Goal: Transaction & Acquisition: Purchase product/service

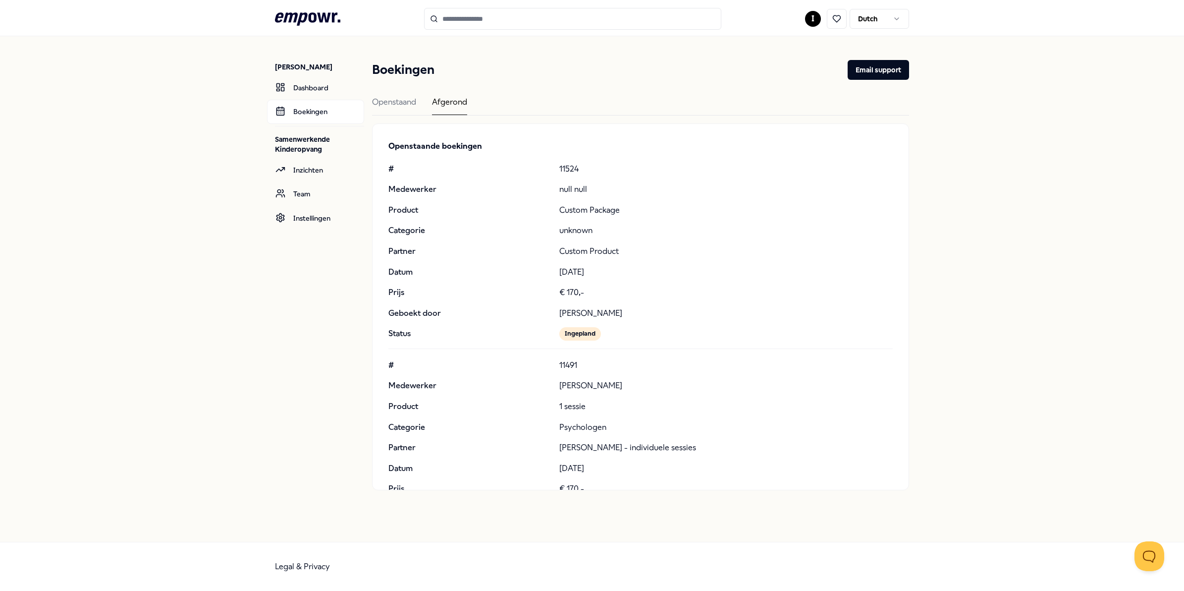
scroll to position [45556, 0]
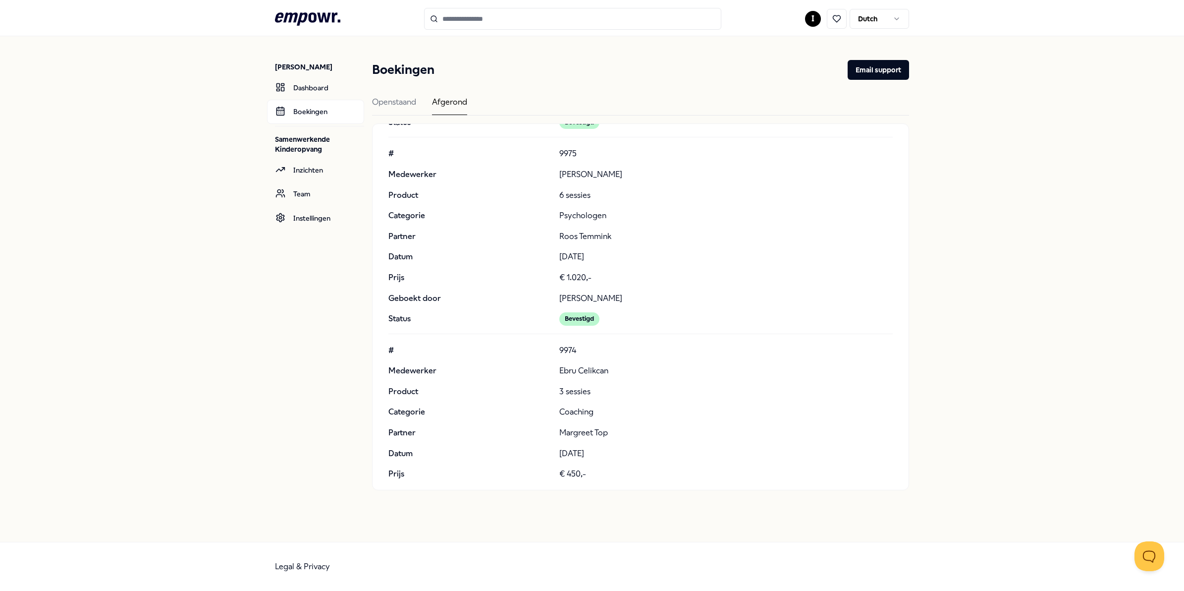
click at [306, 14] on icon at bounding box center [307, 18] width 65 height 13
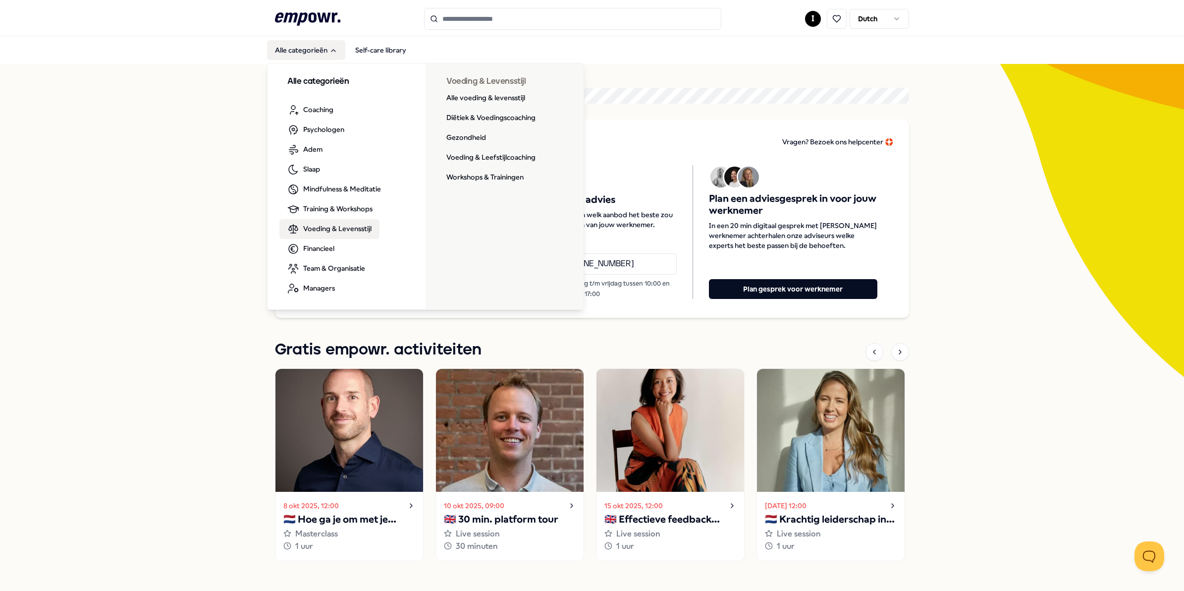
click at [317, 225] on span "Voeding & Levensstijl" at bounding box center [337, 228] width 68 height 11
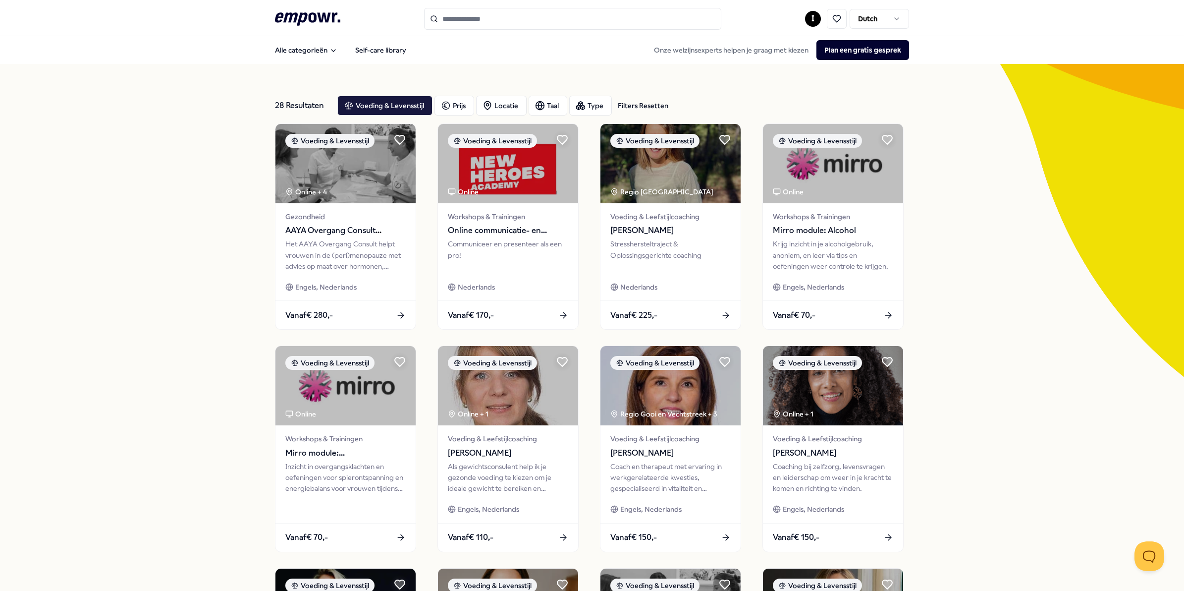
click at [462, 20] on input "Search for products, categories or subcategories" at bounding box center [572, 19] width 297 height 22
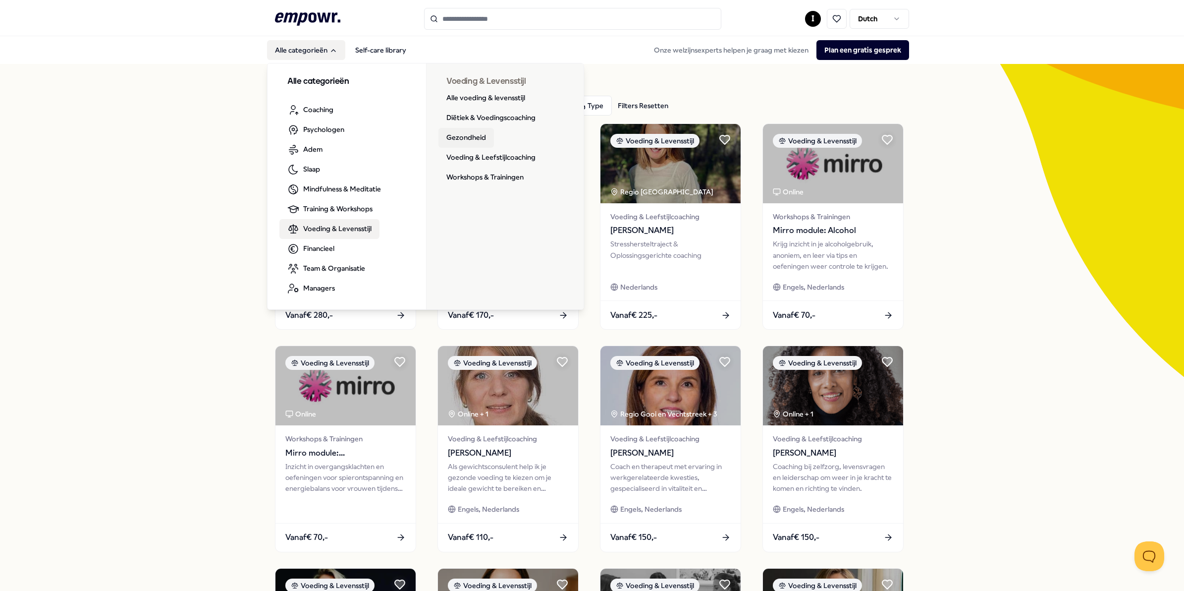
click at [455, 134] on link "Gezondheid" at bounding box center [465, 138] width 55 height 20
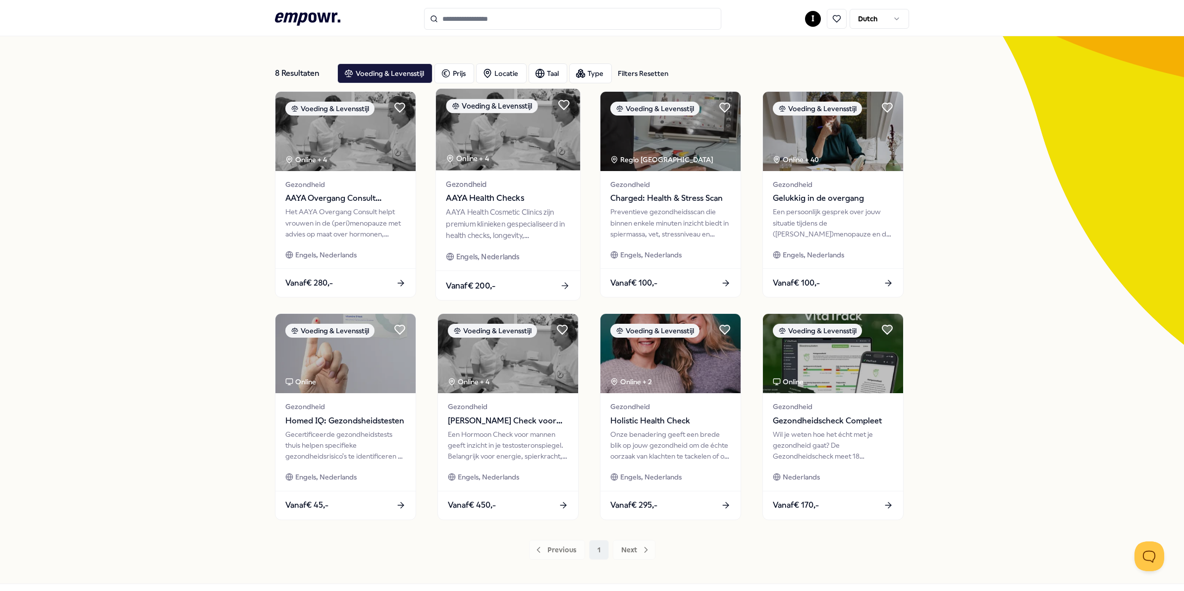
scroll to position [62, 0]
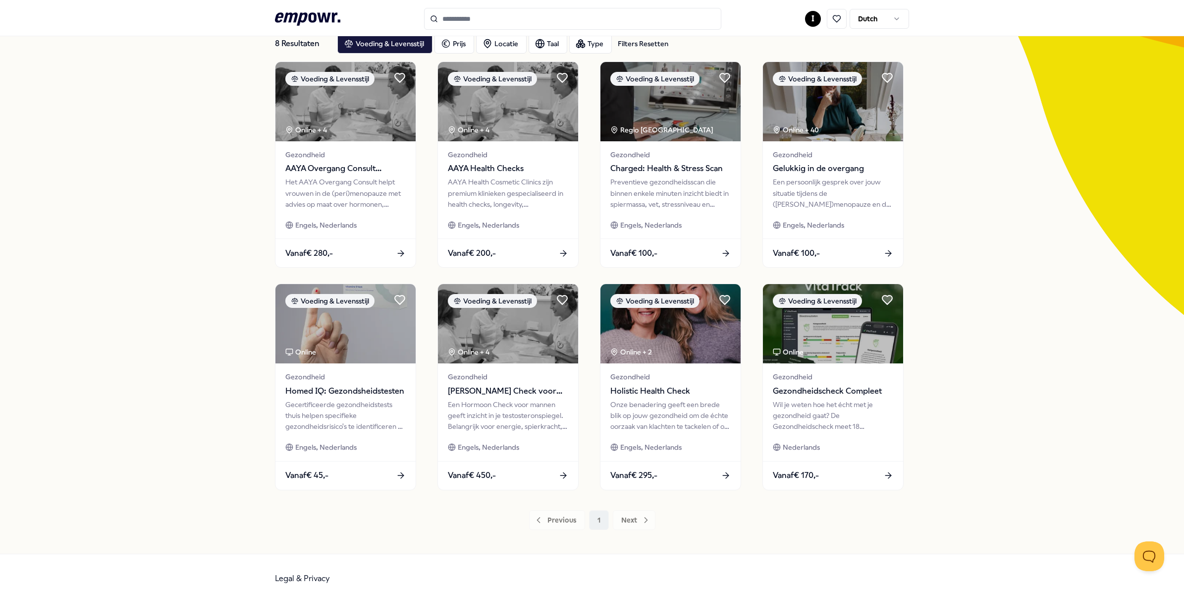
click at [618, 519] on div "Previous 1 Next" at bounding box center [592, 520] width 634 height 20
click at [622, 518] on div "Previous 1 Next" at bounding box center [592, 520] width 634 height 20
click at [298, 18] on icon ".empowr-logo_svg__cls-1{fill:#03032f}" at bounding box center [307, 19] width 65 height 18
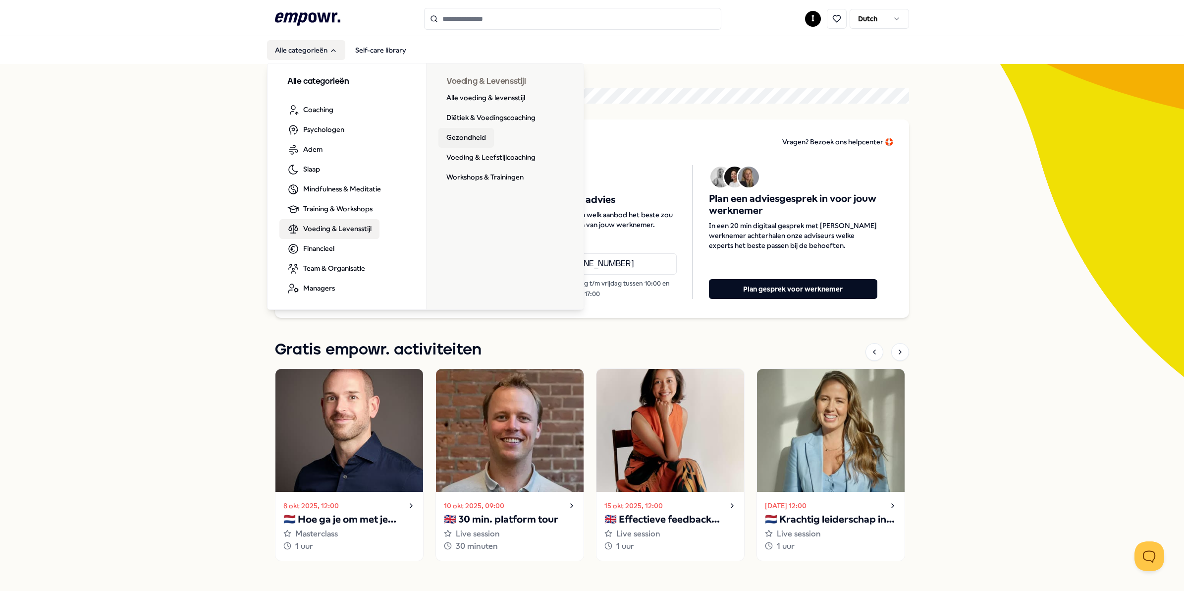
click at [449, 134] on link "Gezondheid" at bounding box center [465, 138] width 55 height 20
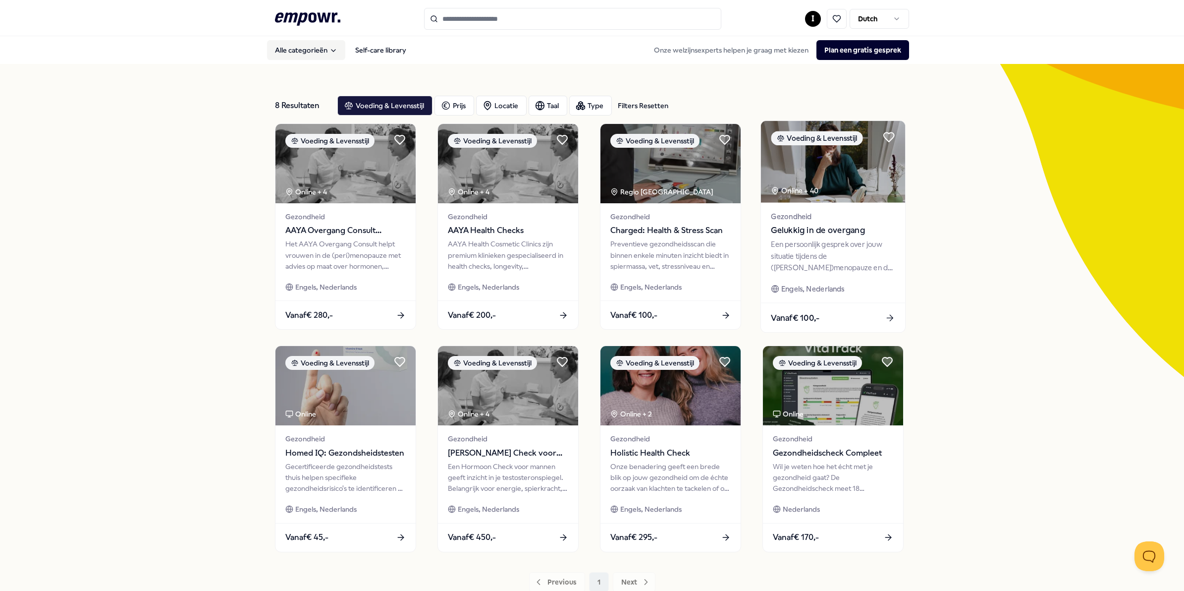
scroll to position [62, 0]
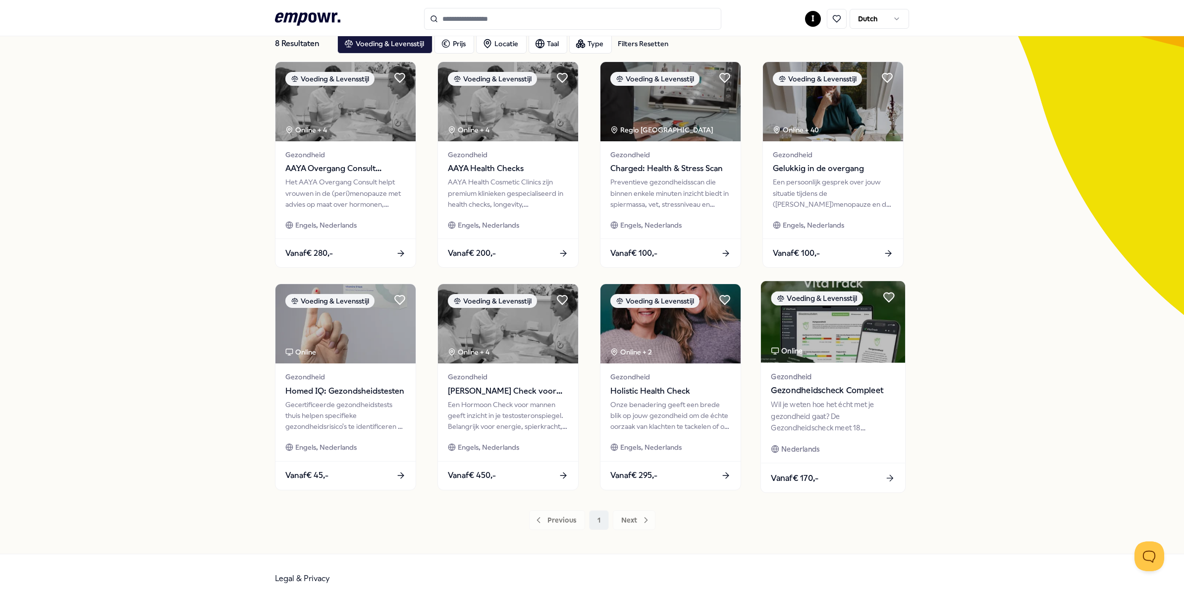
click at [803, 389] on span "Gezondheidscheck Compleet" at bounding box center [833, 390] width 124 height 13
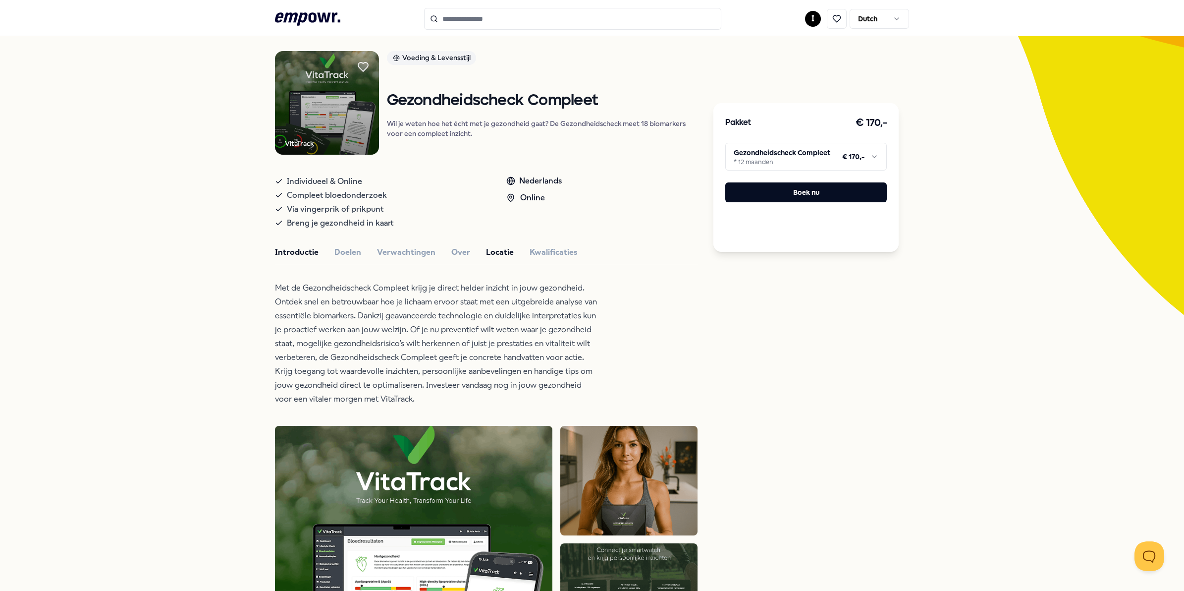
click at [494, 250] on button "Locatie" at bounding box center [500, 252] width 28 height 13
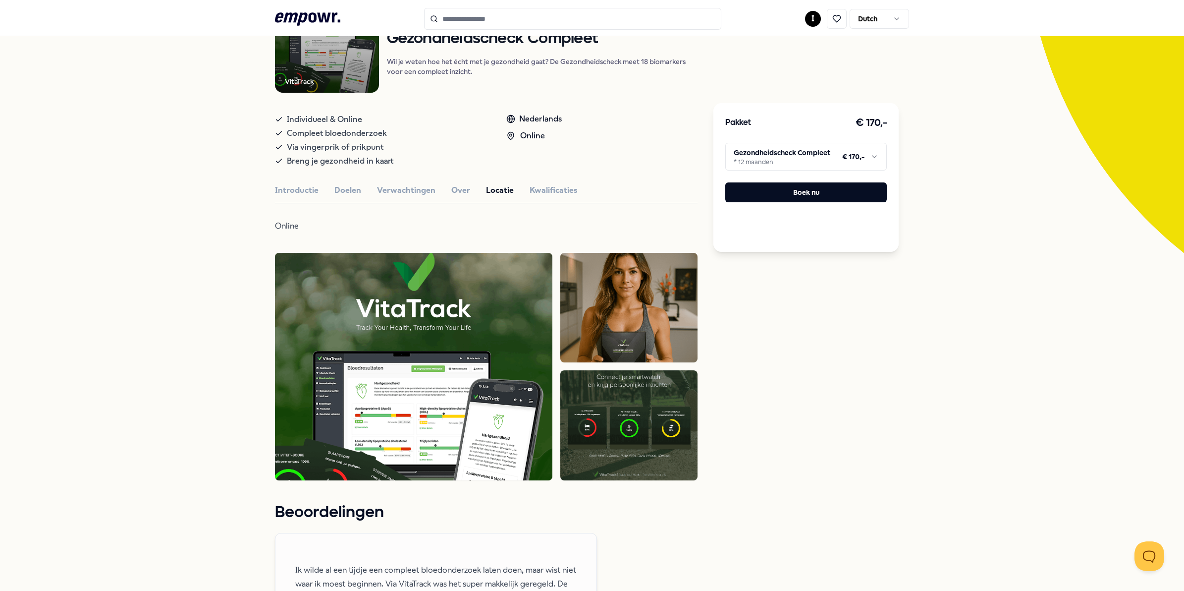
scroll to position [186, 0]
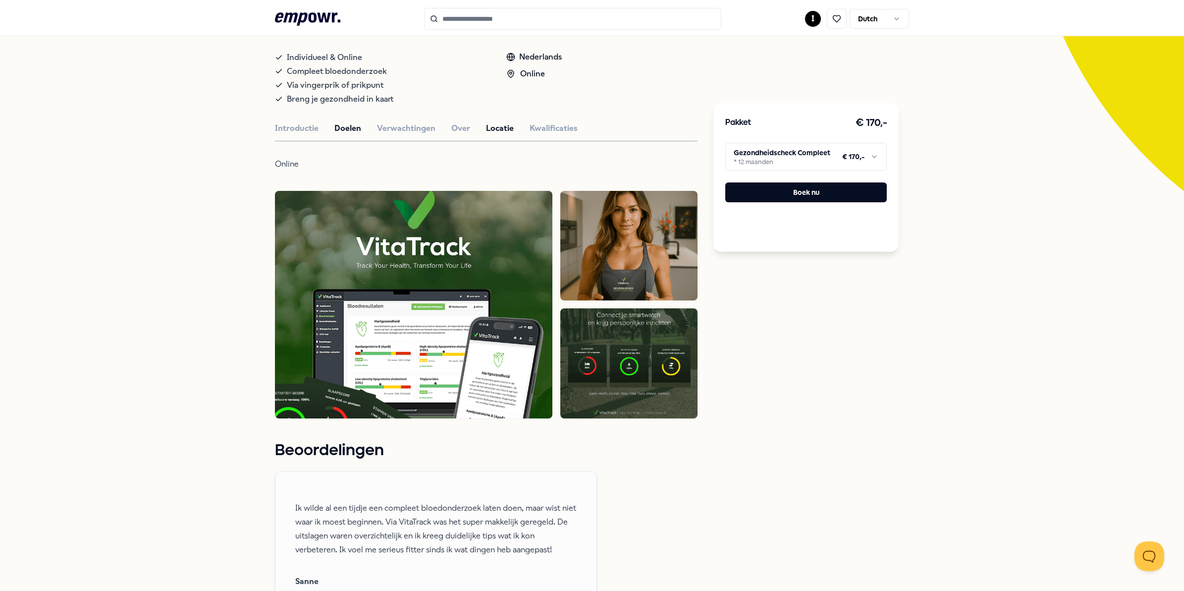
click at [347, 124] on button "Doelen" at bounding box center [347, 128] width 27 height 13
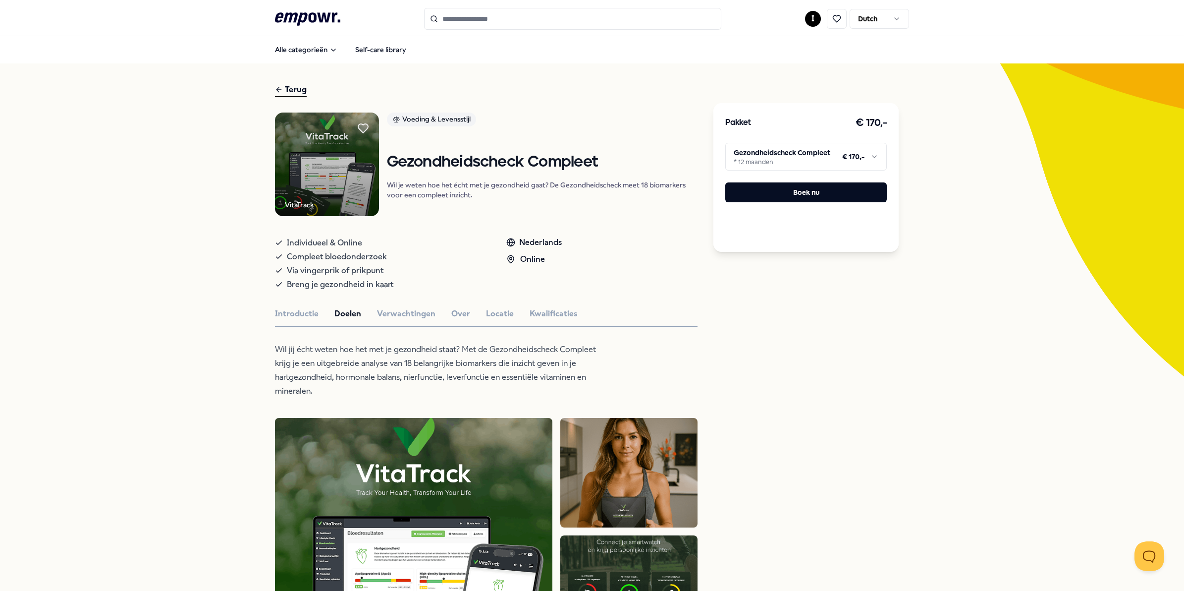
scroll to position [0, 0]
click at [791, 192] on button "Boek nu" at bounding box center [806, 192] width 162 height 20
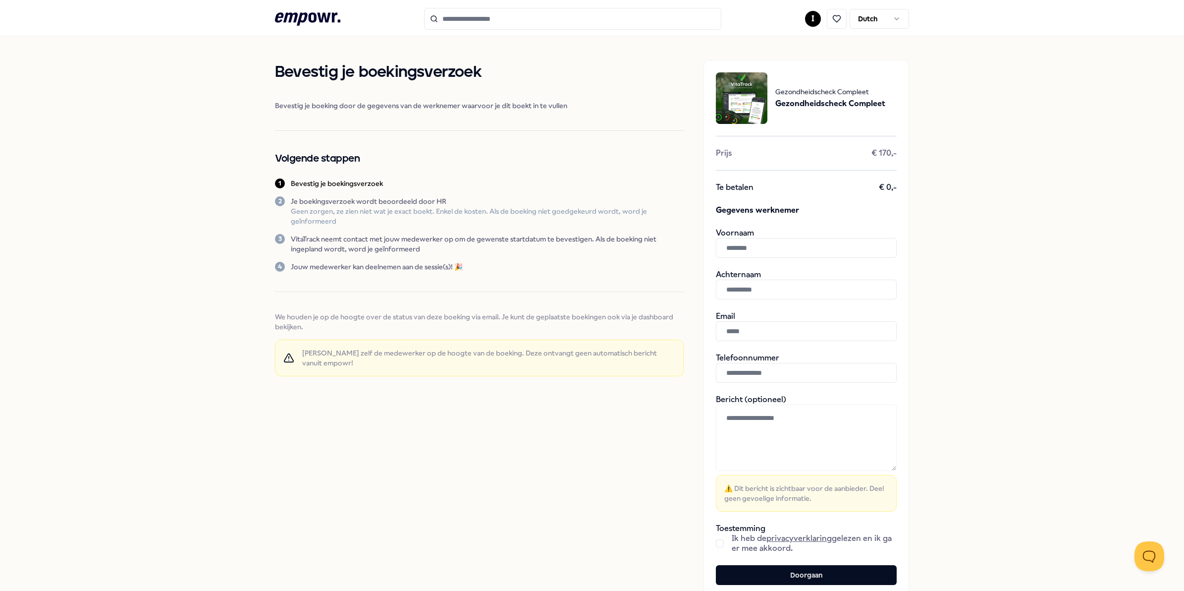
click at [808, 248] on input "text" at bounding box center [806, 248] width 181 height 20
type input "****"
click at [775, 286] on input "text" at bounding box center [806, 289] width 181 height 20
type input "****"
click at [763, 332] on input "text" at bounding box center [806, 331] width 181 height 20
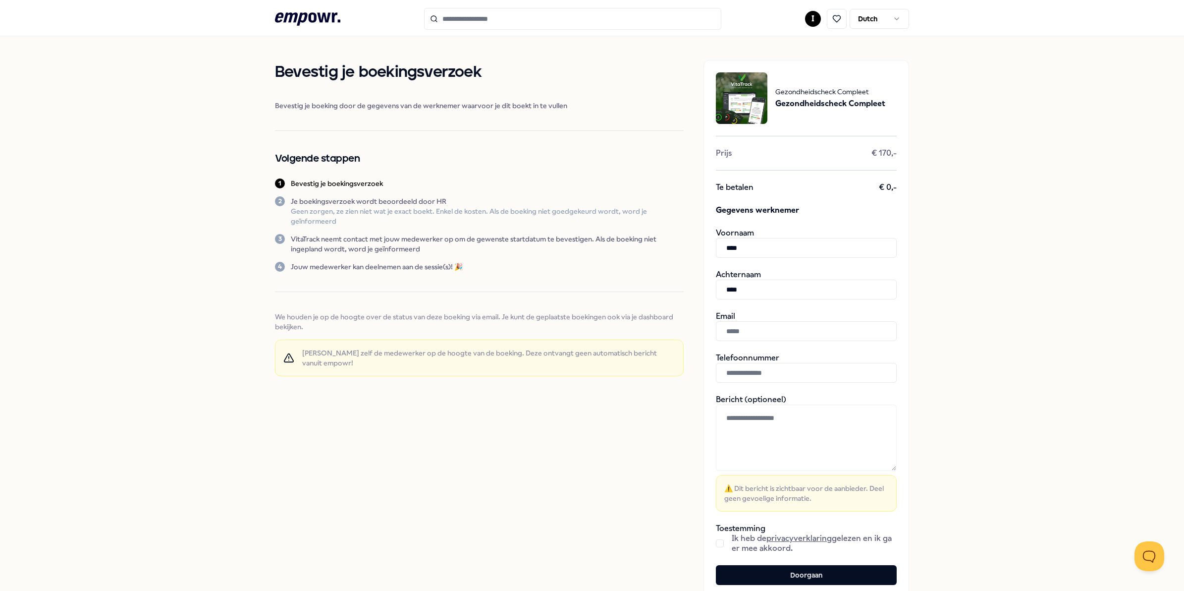
click at [734, 376] on input "text" at bounding box center [806, 373] width 181 height 20
paste input "**********"
type input "**********"
click at [752, 328] on input "text" at bounding box center [806, 331] width 181 height 20
click at [736, 330] on input "text" at bounding box center [806, 331] width 181 height 20
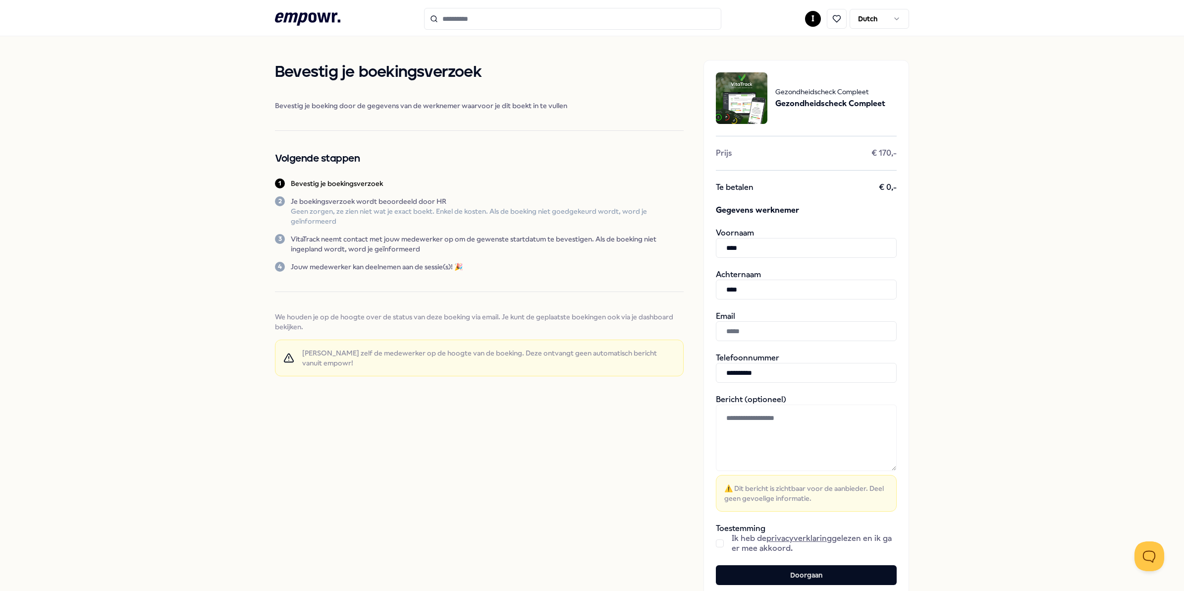
paste input "**********"
type input "**********"
click at [717, 543] on button "button" at bounding box center [720, 543] width 8 height 8
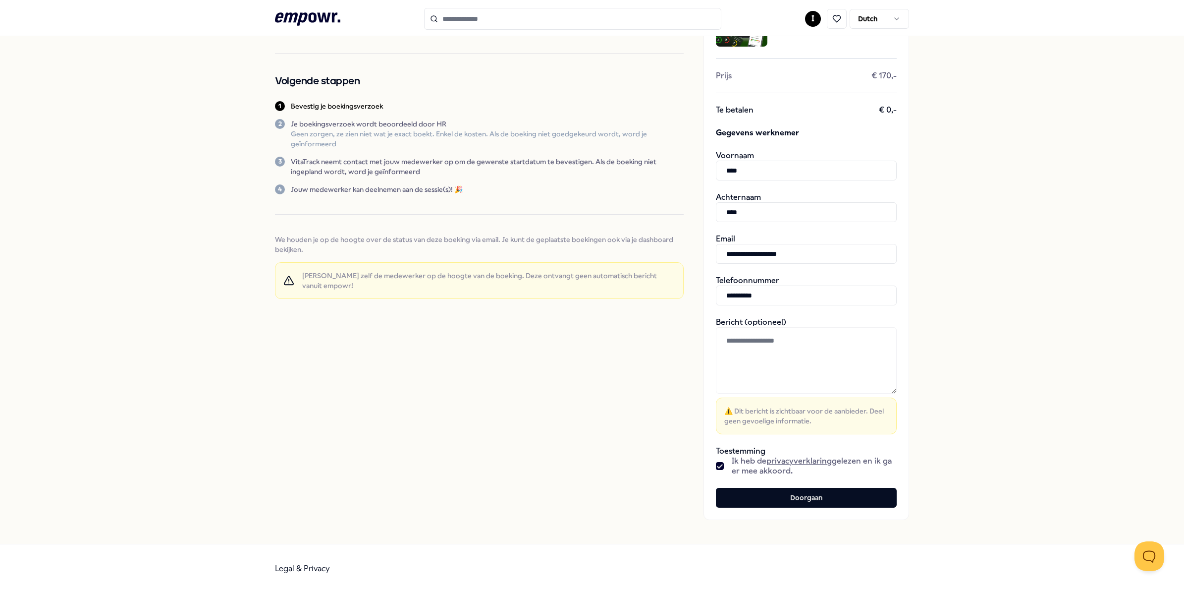
scroll to position [79, 0]
click at [794, 495] on button "Doorgaan" at bounding box center [806, 496] width 181 height 20
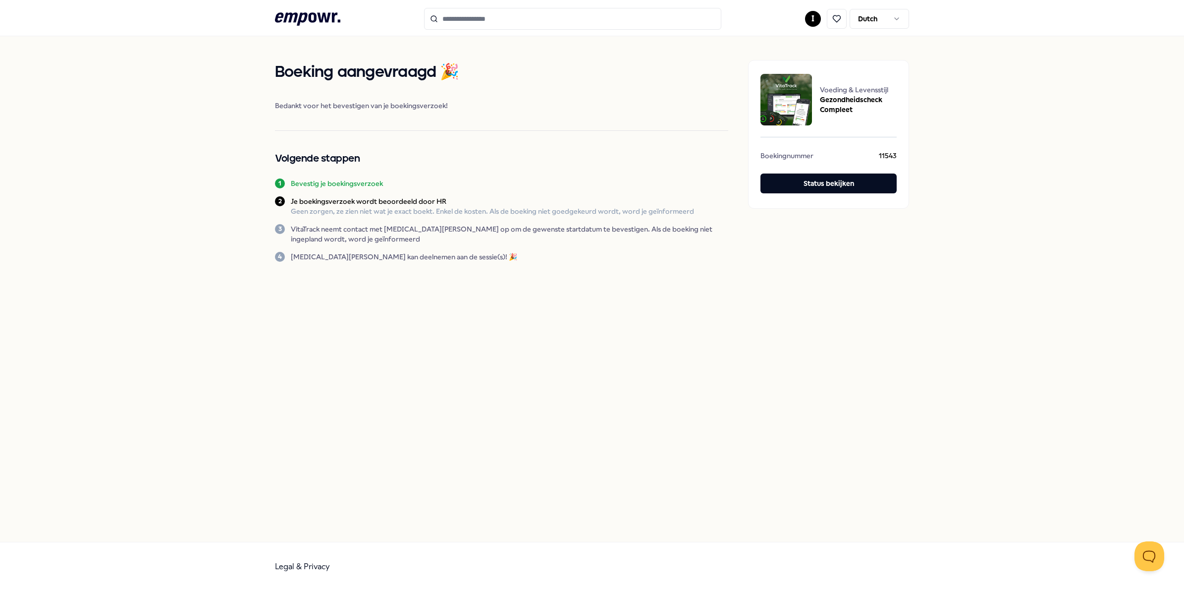
click at [318, 10] on icon ".empowr-logo_svg__cls-1{fill:#03032f}" at bounding box center [307, 19] width 65 height 18
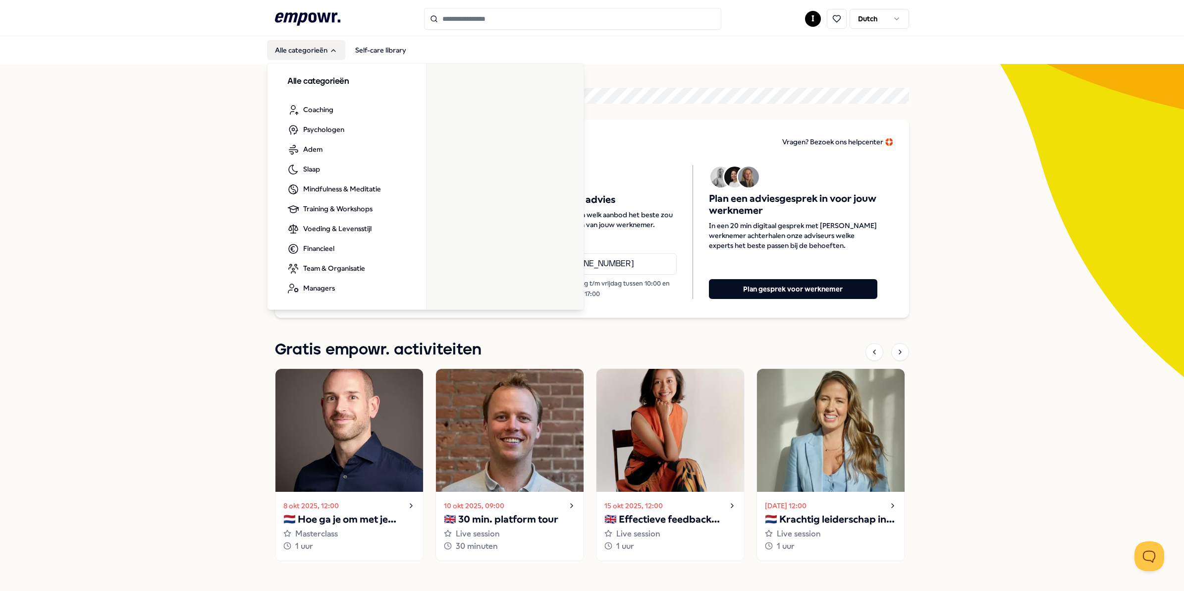
click at [284, 50] on button "Alle categorieën" at bounding box center [306, 50] width 78 height 20
click at [479, 100] on link "Alle psychologen" at bounding box center [473, 98] width 71 height 20
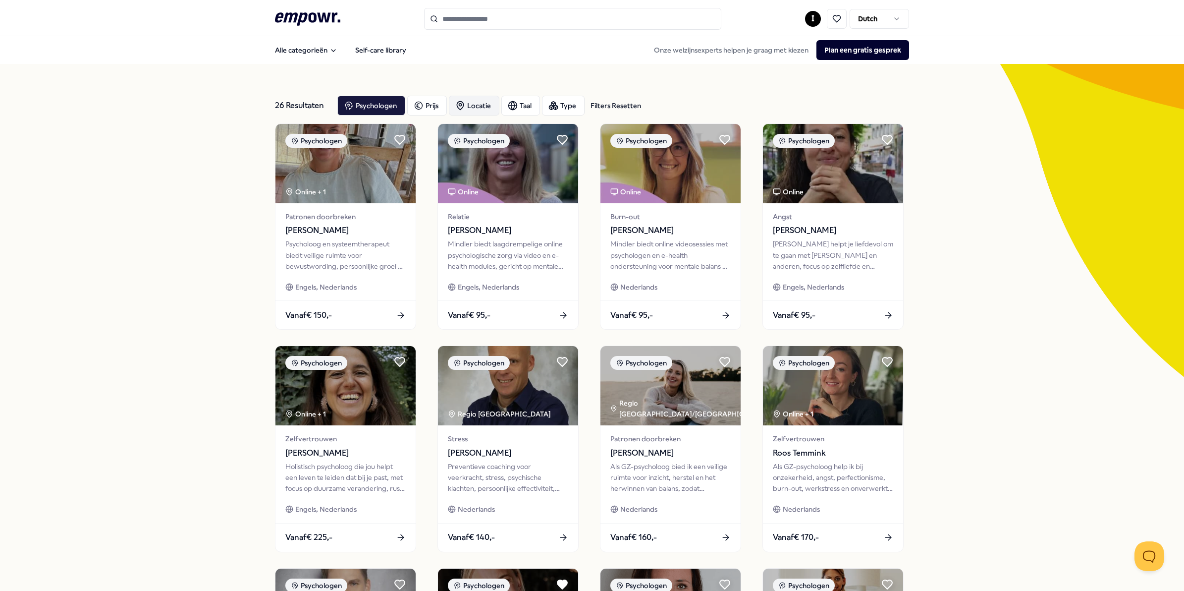
click at [477, 100] on div "Locatie" at bounding box center [474, 106] width 51 height 20
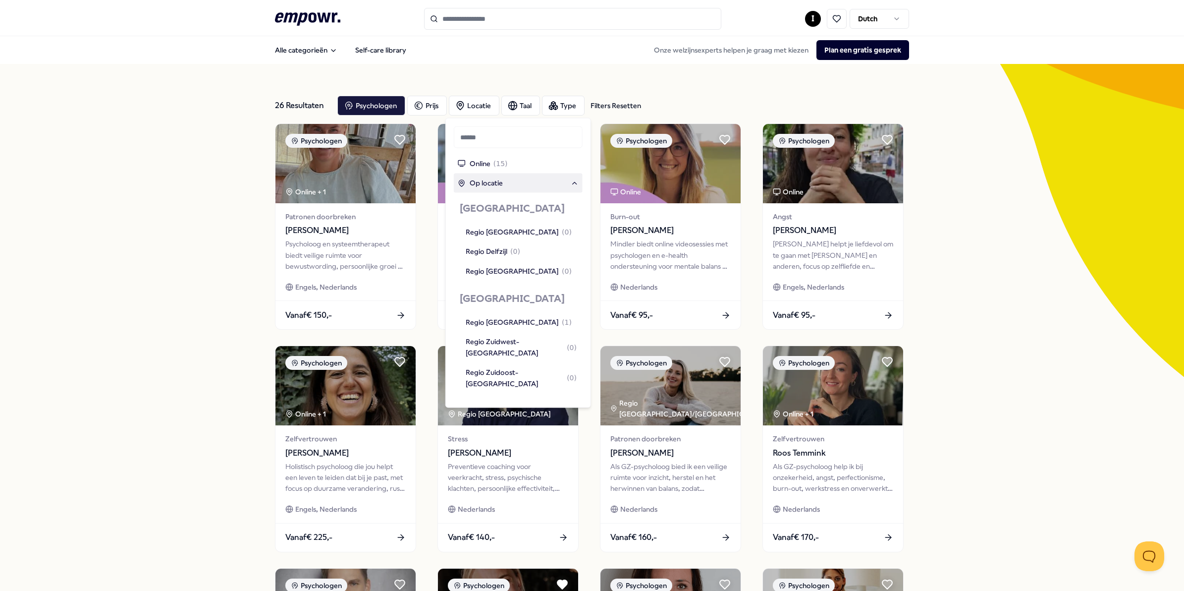
click at [481, 184] on span "Op locatie" at bounding box center [486, 182] width 33 height 11
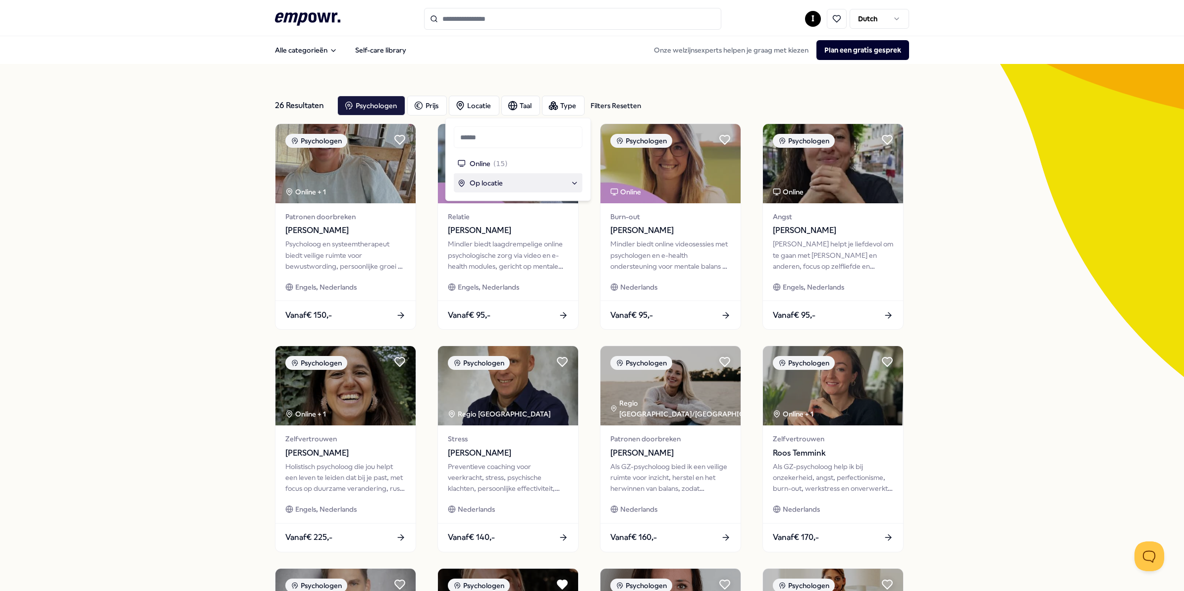
click at [476, 180] on span "Op locatie" at bounding box center [486, 182] width 33 height 11
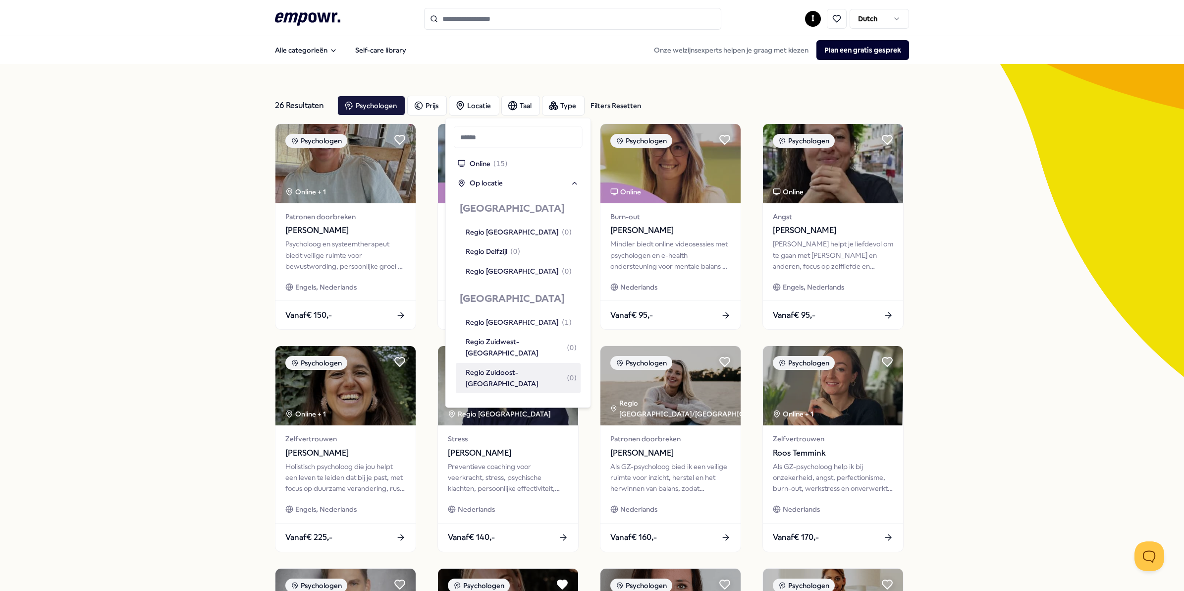
click at [488, 372] on div "Regio Zuidoost-[GEOGRAPHIC_DATA] ( 0 )" at bounding box center [521, 378] width 111 height 22
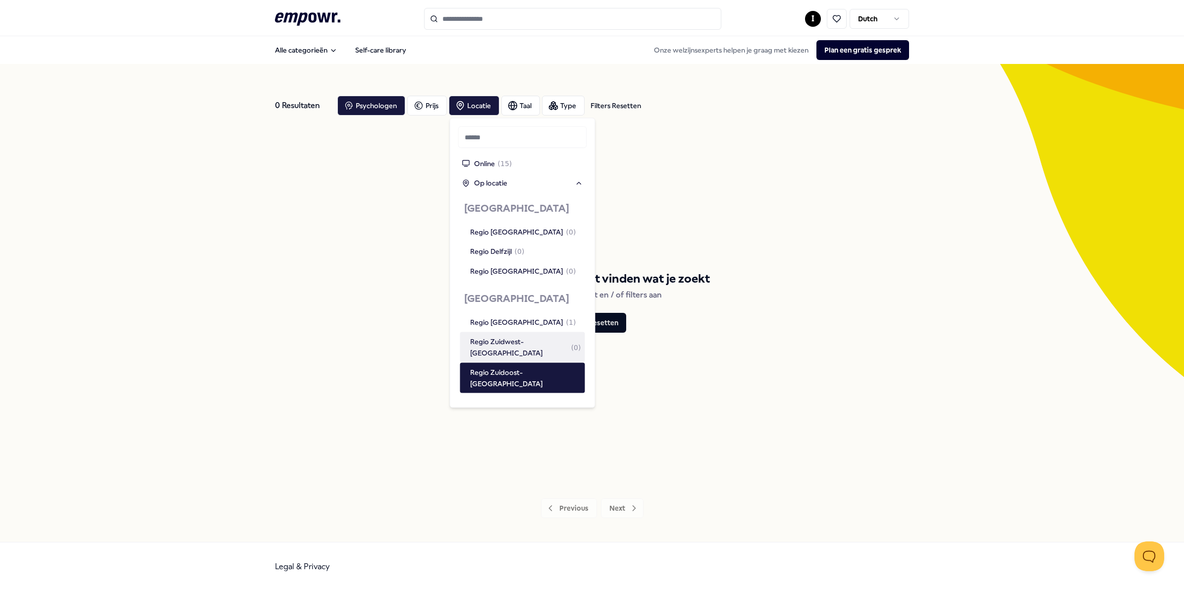
click at [795, 275] on div "We kunnen helaas niet vinden wat je zoekt Pas je zoekopdracht en / of filters a…" at bounding box center [592, 300] width 634 height 355
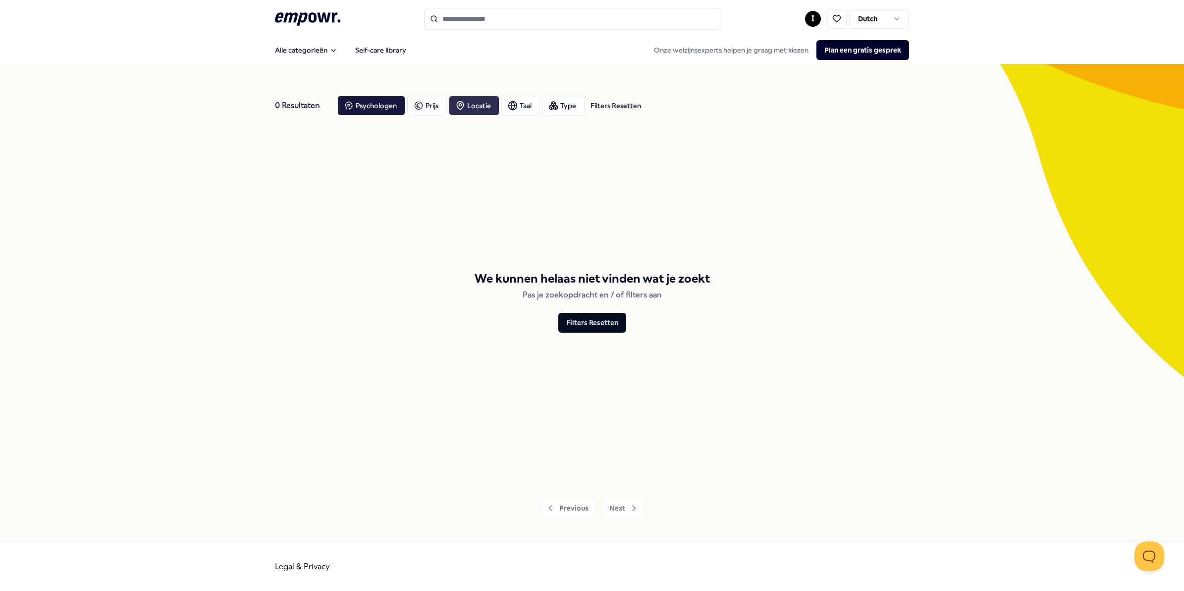
click at [486, 104] on div "Locatie" at bounding box center [474, 106] width 51 height 20
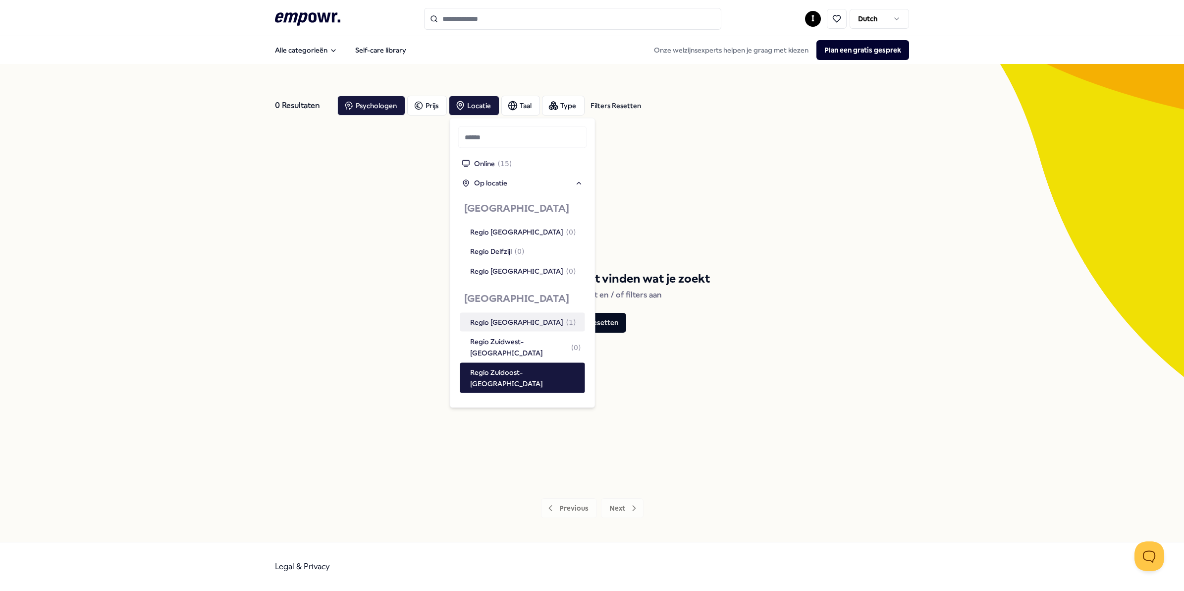
click at [491, 315] on div "Regio [GEOGRAPHIC_DATA] ( 1 )" at bounding box center [522, 321] width 125 height 19
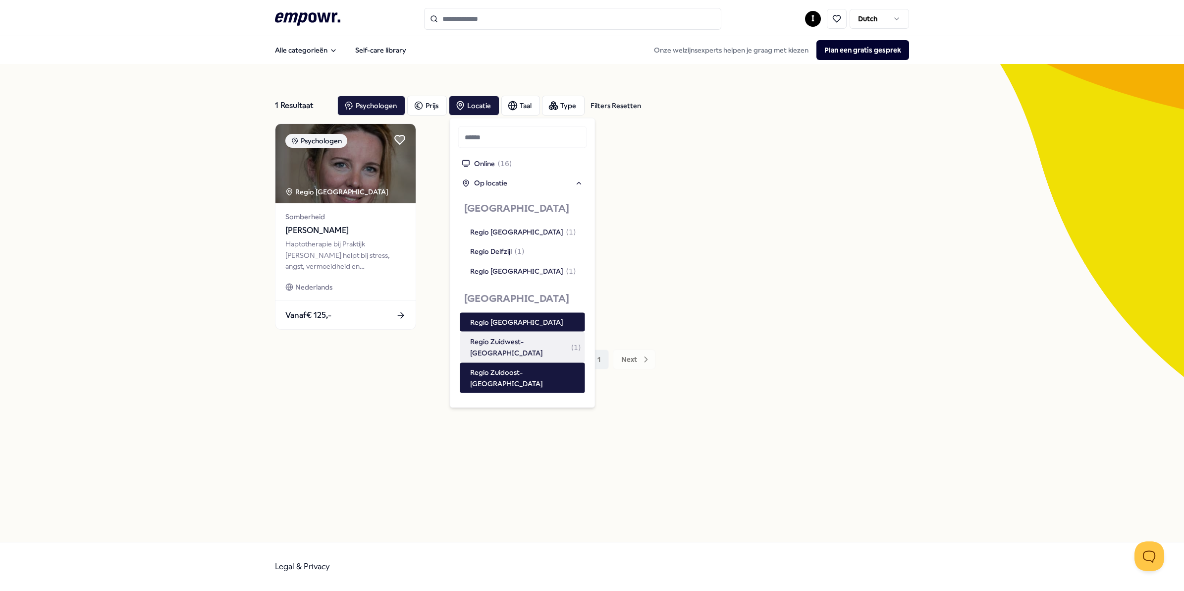
click at [522, 339] on div "Regio Zuidwest-[GEOGRAPHIC_DATA] ( 1 )" at bounding box center [525, 347] width 111 height 22
click at [808, 259] on div "Psychologen Regio Noord-Friesland Somberheid Pascalle van Straaten Haptotherapi…" at bounding box center [592, 226] width 634 height 206
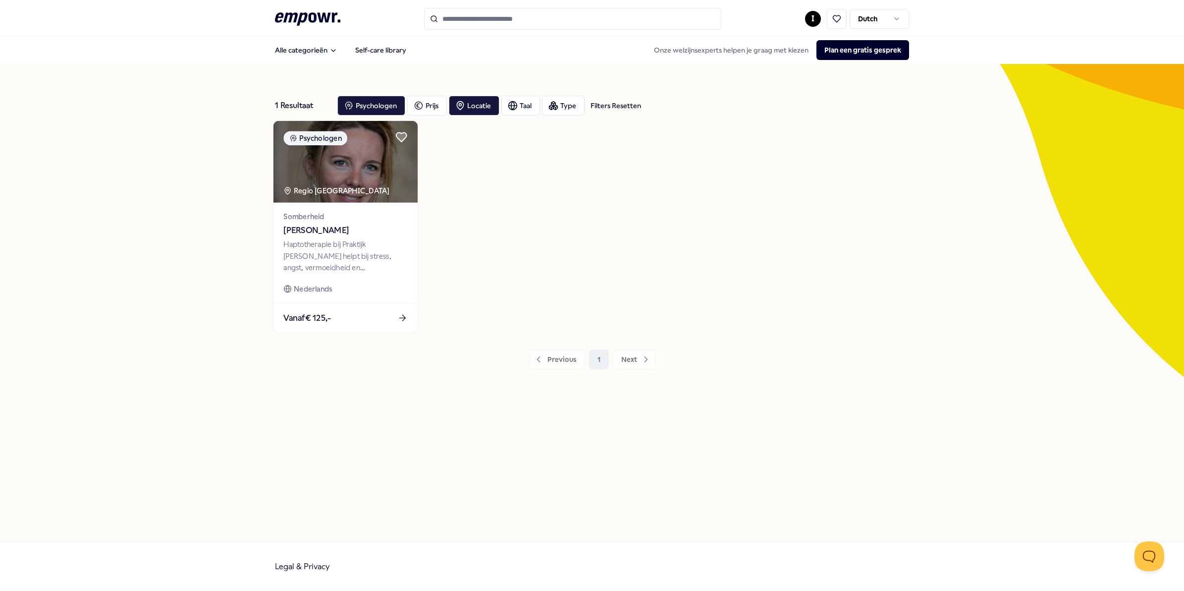
click at [345, 239] on div "Haptotherapie bij Praktijk [PERSON_NAME] helpt bij stress, angst, vermoeidheid …" at bounding box center [345, 256] width 124 height 34
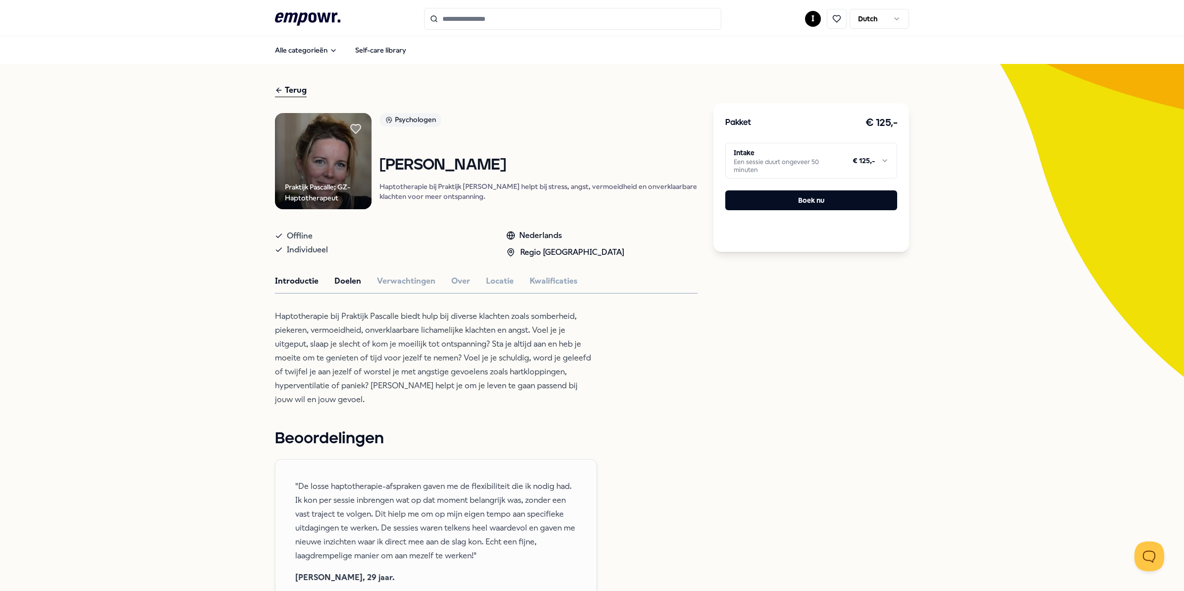
click at [353, 287] on button "Doelen" at bounding box center [347, 280] width 27 height 13
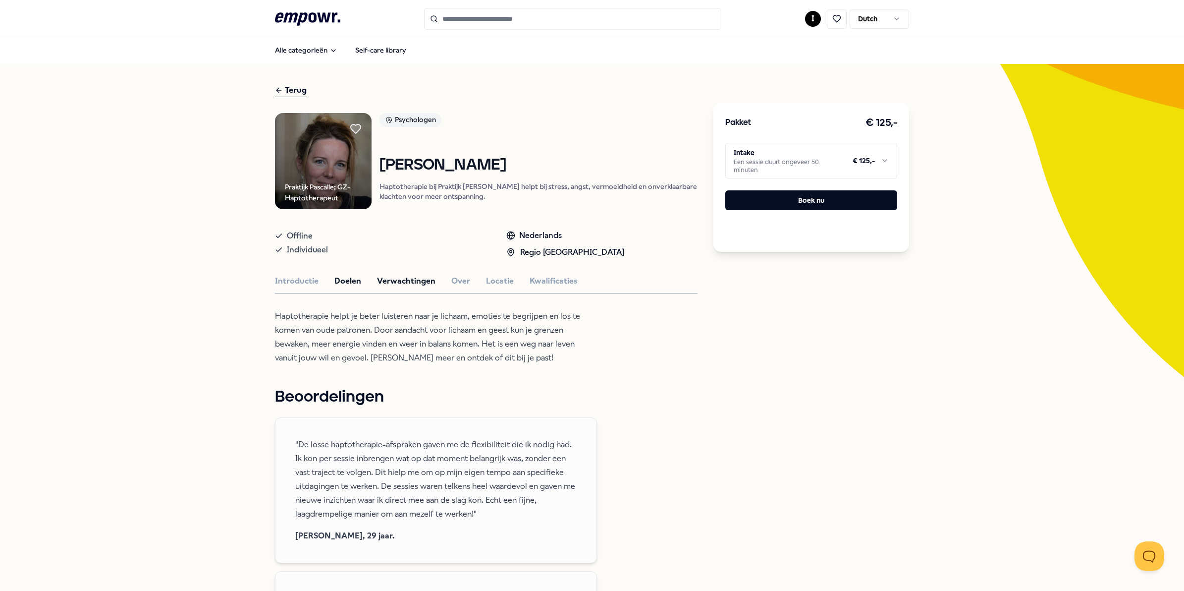
click at [392, 284] on button "Verwachtingen" at bounding box center [406, 280] width 58 height 13
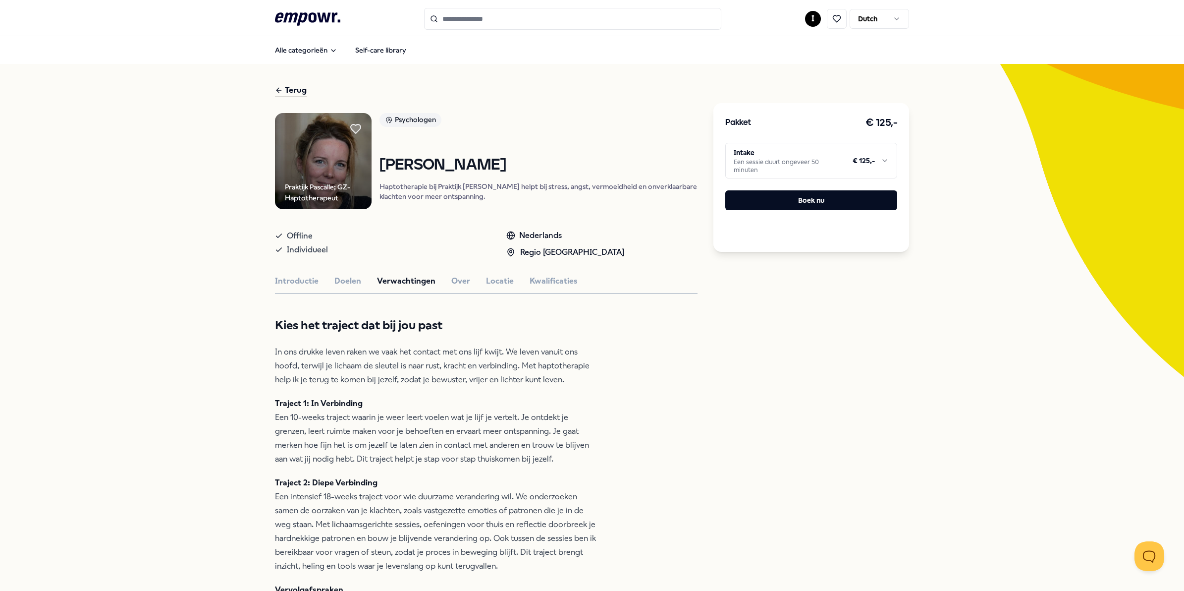
click at [784, 169] on html ".empowr-logo_svg__cls-1{fill:#03032f} I Dutch Alle categorieën Self-care librar…" at bounding box center [592, 295] width 1184 height 591
click at [356, 129] on html ".empowr-logo_svg__cls-1{fill:#03032f} I Dutch Alle categorieën Self-care librar…" at bounding box center [592, 295] width 1184 height 591
click at [739, 197] on button "Boek nu" at bounding box center [811, 200] width 172 height 20
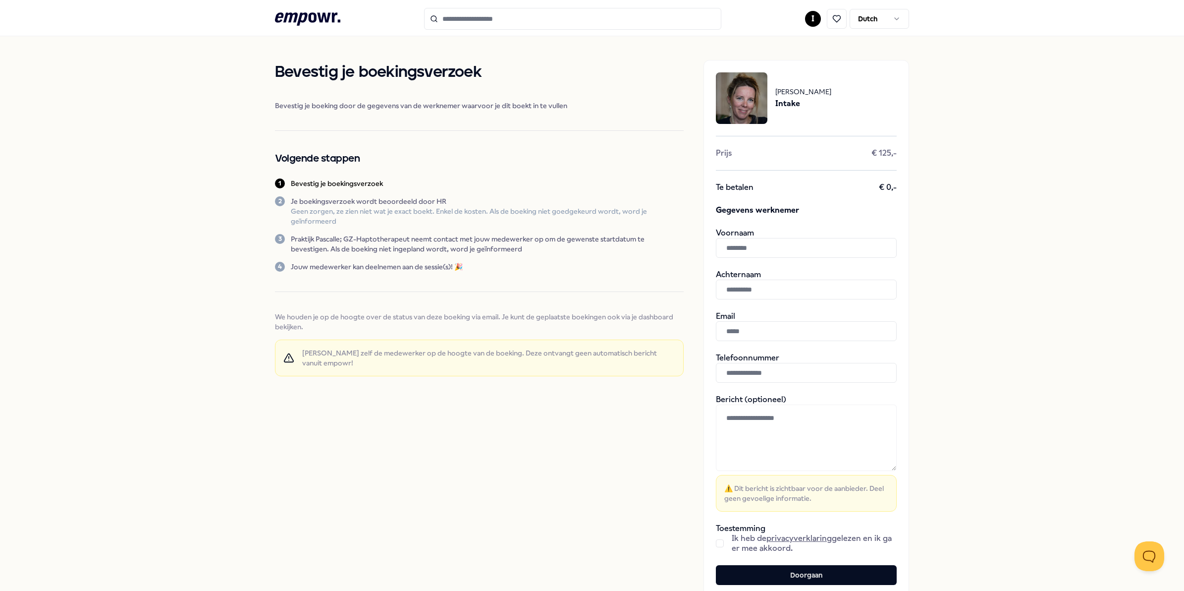
click at [737, 248] on input "text" at bounding box center [806, 248] width 181 height 20
type input "*"
type input "****"
click at [752, 293] on input "text" at bounding box center [806, 289] width 181 height 20
type input "****"
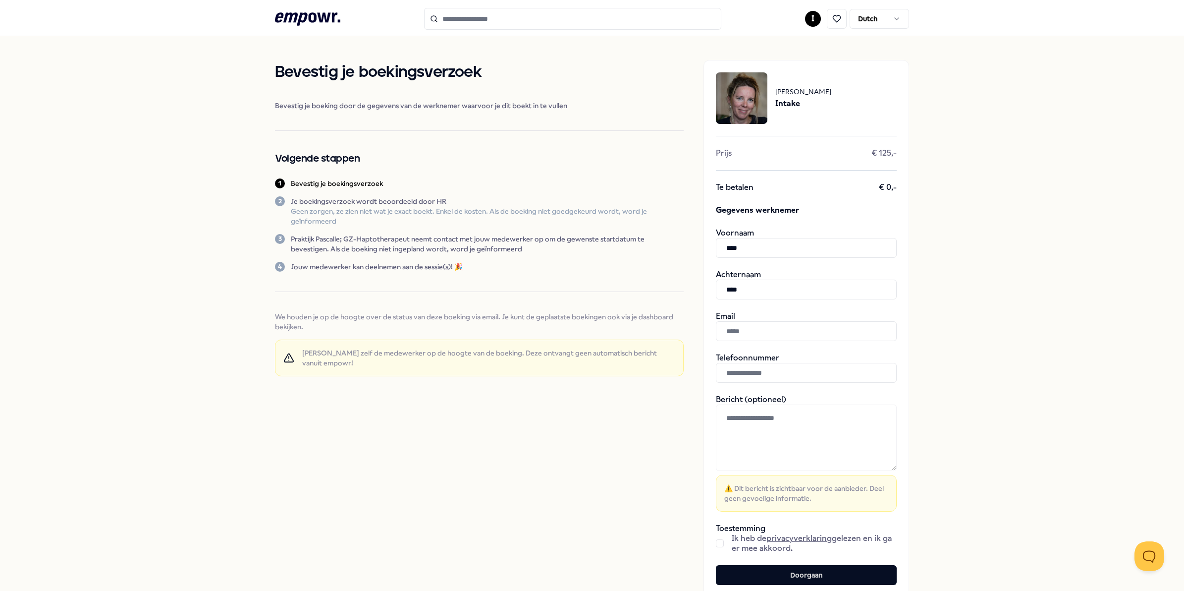
type input "**********"
click at [717, 545] on button "button" at bounding box center [720, 543] width 8 height 8
click at [815, 570] on button "Doorgaan" at bounding box center [806, 575] width 181 height 20
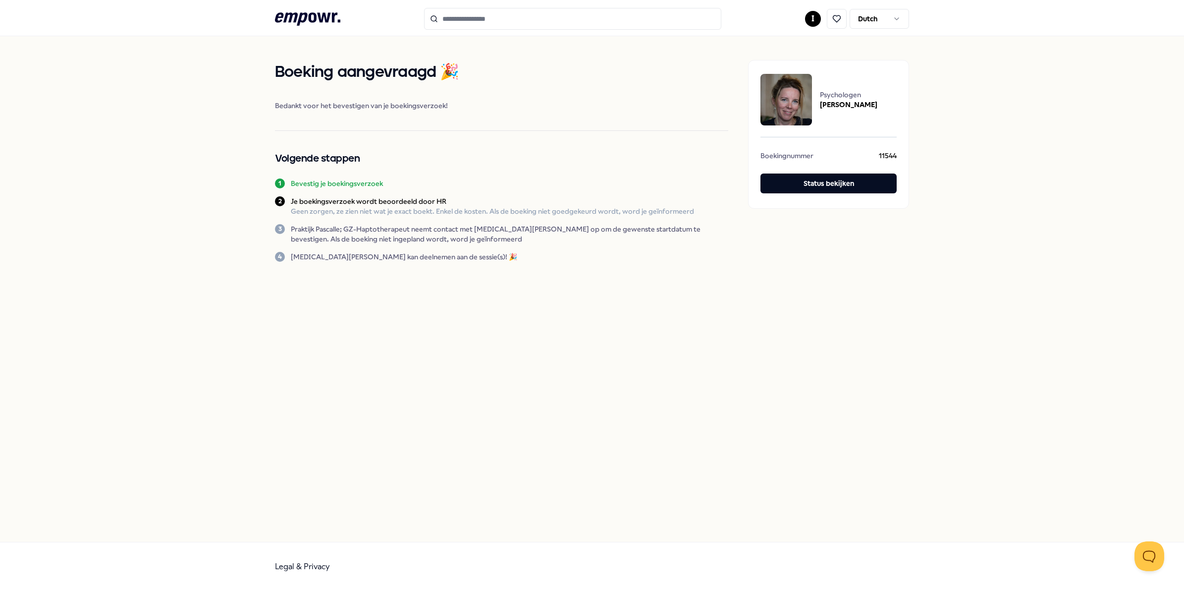
click at [828, 91] on span "Psychologen" at bounding box center [848, 95] width 57 height 10
click at [790, 101] on img at bounding box center [786, 100] width 52 height 52
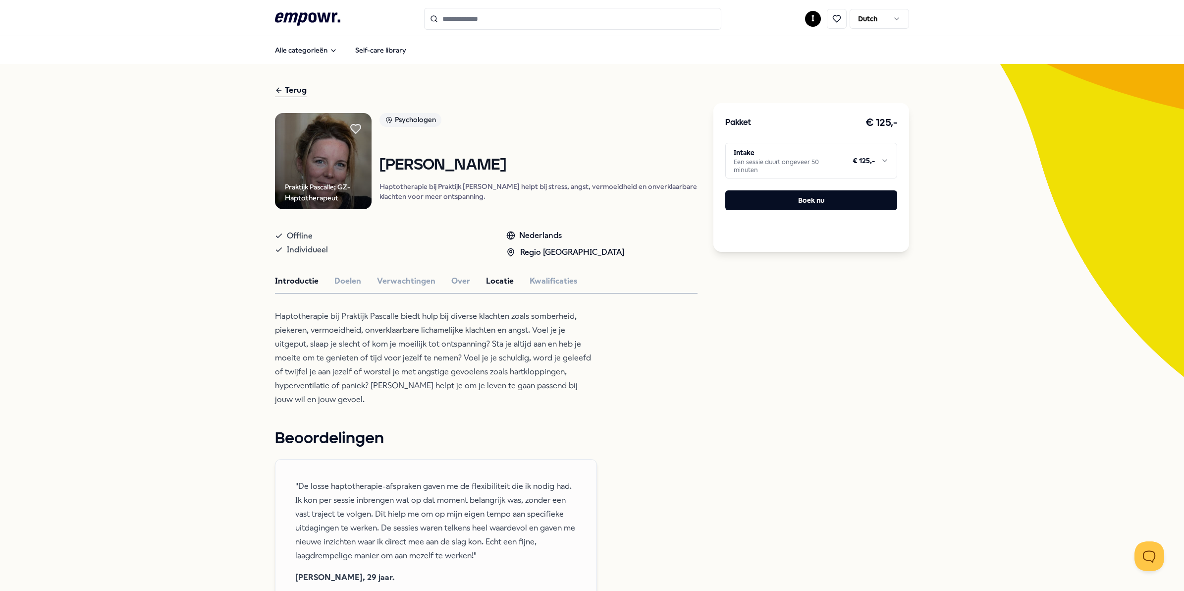
click at [488, 285] on button "Locatie" at bounding box center [500, 280] width 28 height 13
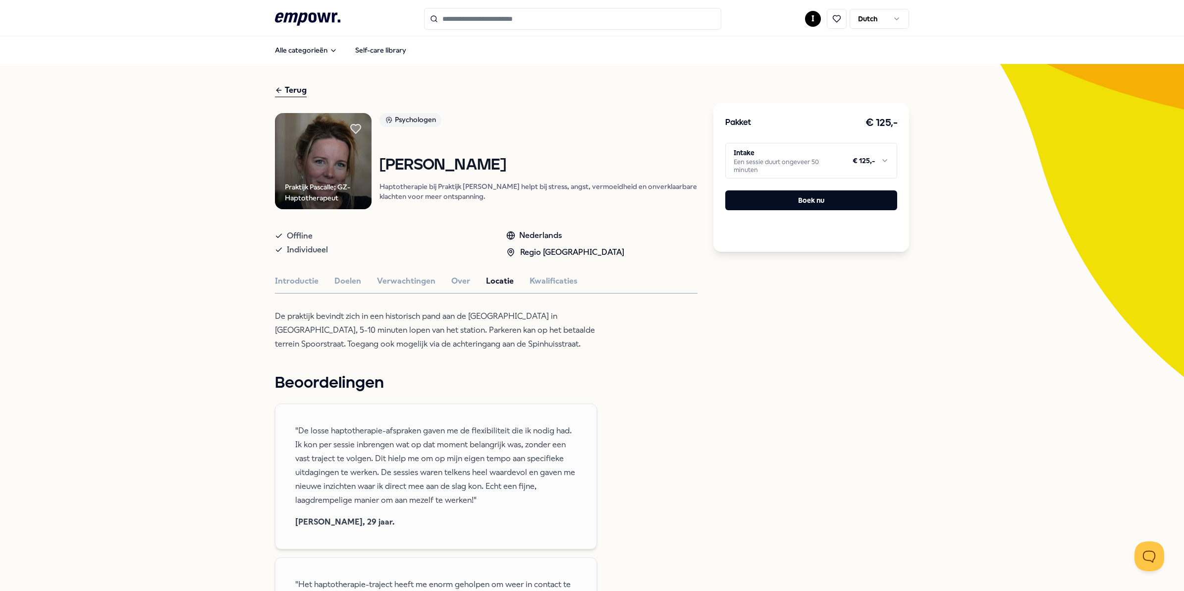
click at [805, 22] on html ".empowr-logo_svg__cls-1{fill:#03032f} I Dutch Alle categorieën Self-care librar…" at bounding box center [592, 295] width 1184 height 591
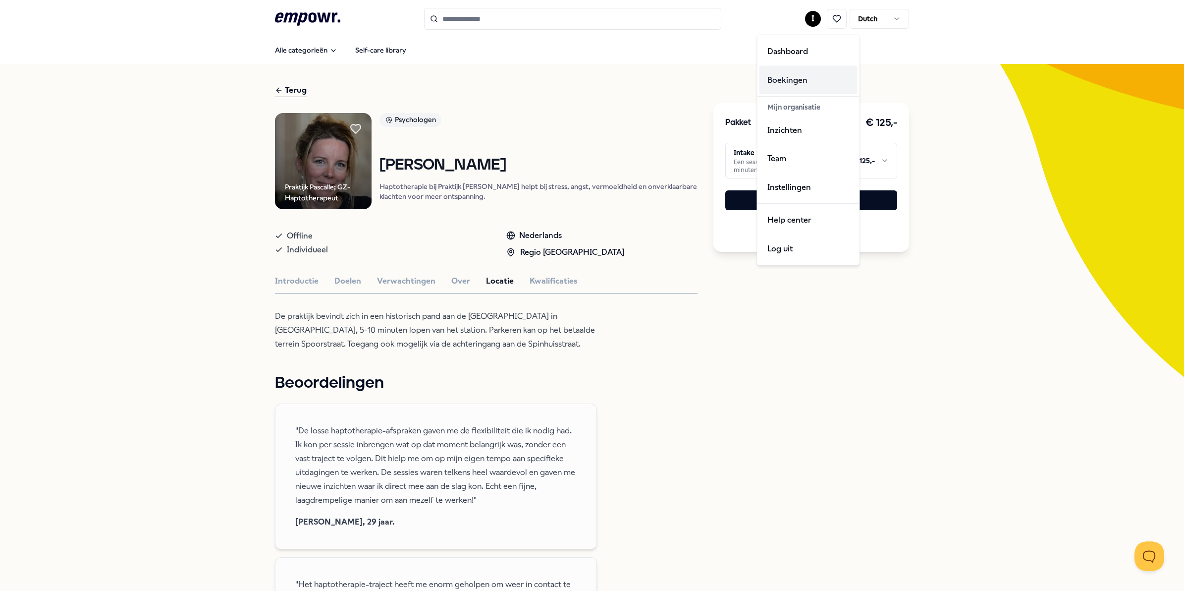
click at [798, 82] on div "Boekingen" at bounding box center [808, 79] width 98 height 29
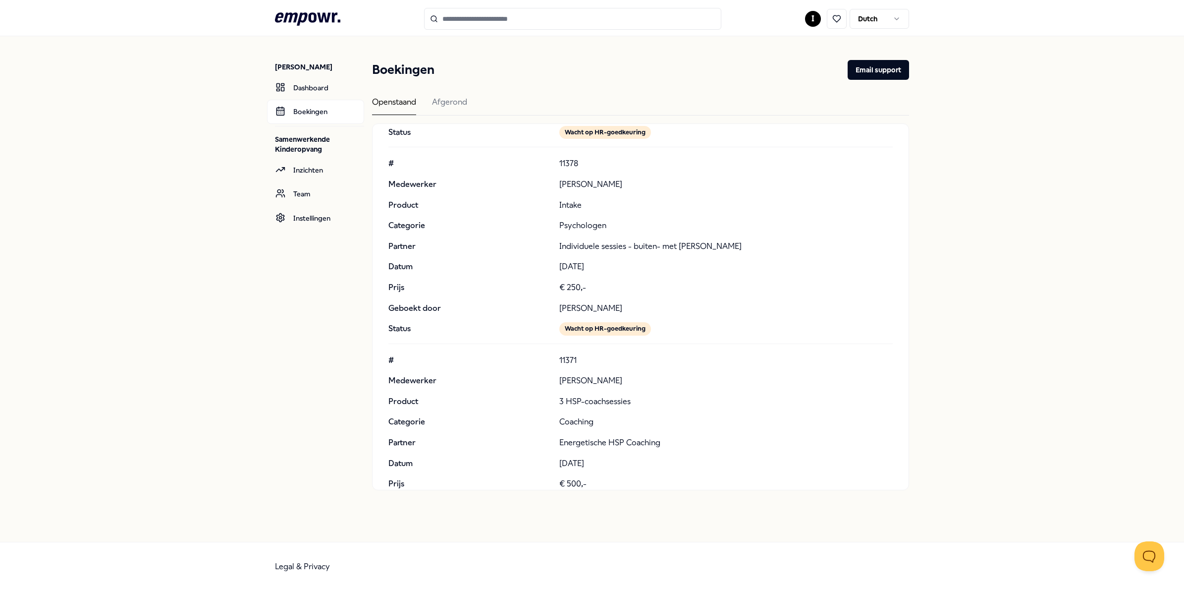
scroll to position [2539, 0]
